Goal: Navigation & Orientation: Find specific page/section

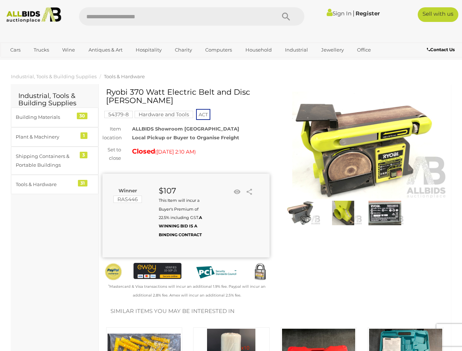
click at [231, 176] on div "Winner RAS446 $107 This Item will incur a Buyer's Premium of 22.5% including GS…" at bounding box center [185, 216] width 167 height 84
click at [286, 16] on icon "Search" at bounding box center [286, 16] width 8 height 11
click at [15, 50] on link "Cars" at bounding box center [15, 50] width 20 height 12
click at [41, 50] on link "Trucks" at bounding box center [41, 50] width 25 height 12
click at [68, 50] on link "Wine" at bounding box center [68, 50] width 22 height 12
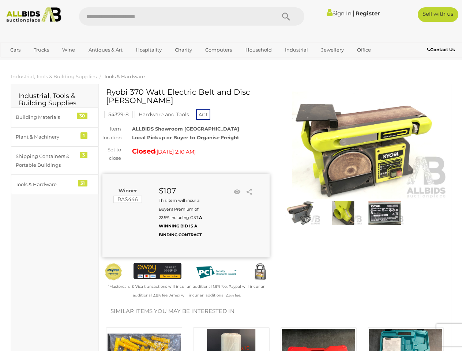
click at [105, 50] on link "Antiques & Art" at bounding box center [106, 50] width 44 height 12
click at [148, 50] on link "Hospitality" at bounding box center [148, 50] width 35 height 12
click at [183, 50] on link "Charity" at bounding box center [183, 50] width 27 height 12
click at [218, 50] on link "Computers" at bounding box center [219, 50] width 36 height 12
click at [258, 50] on link "Household" at bounding box center [259, 50] width 36 height 12
